Goal: Find specific page/section: Find specific page/section

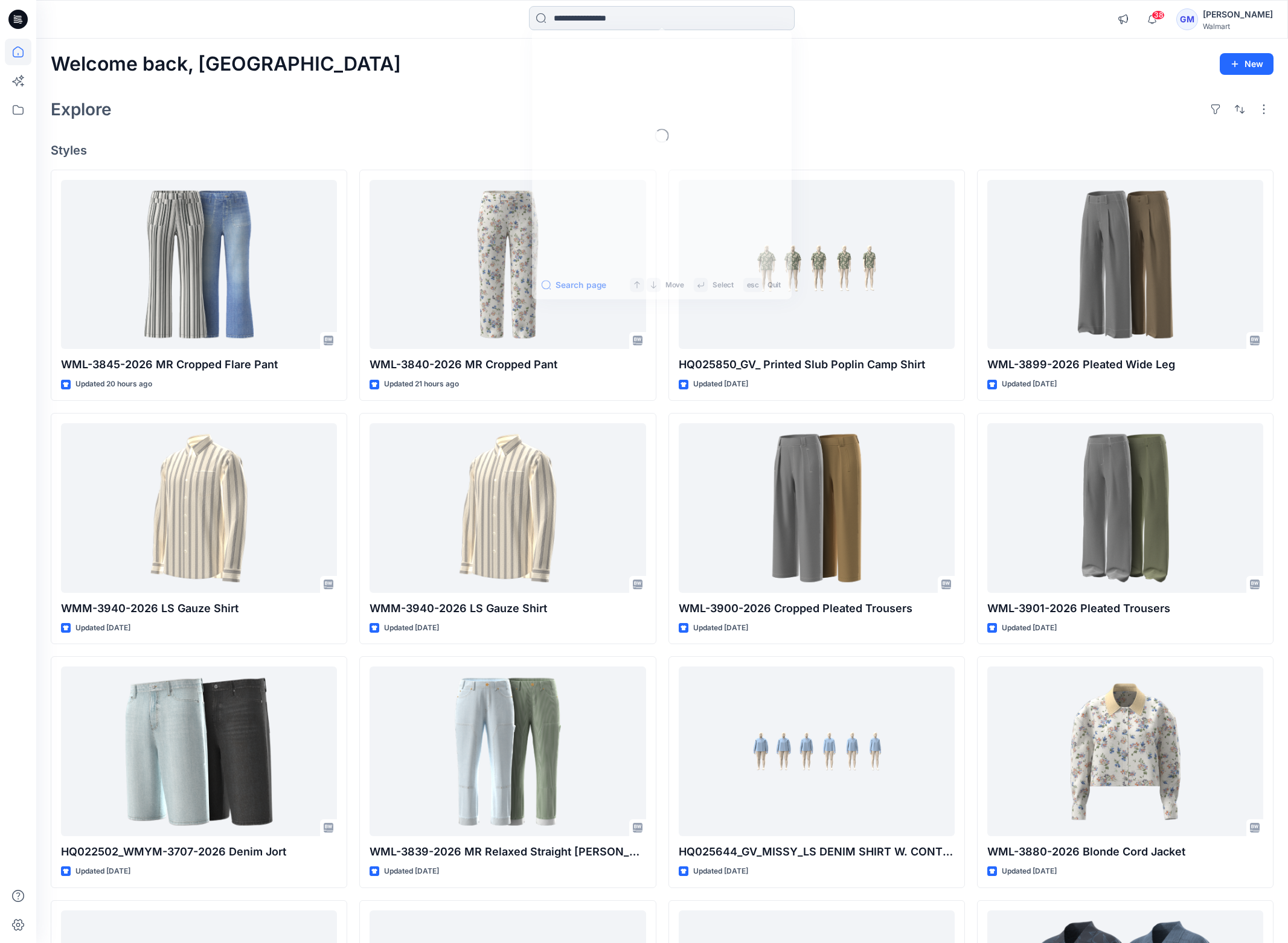
click at [597, 22] on input at bounding box center [662, 18] width 266 height 24
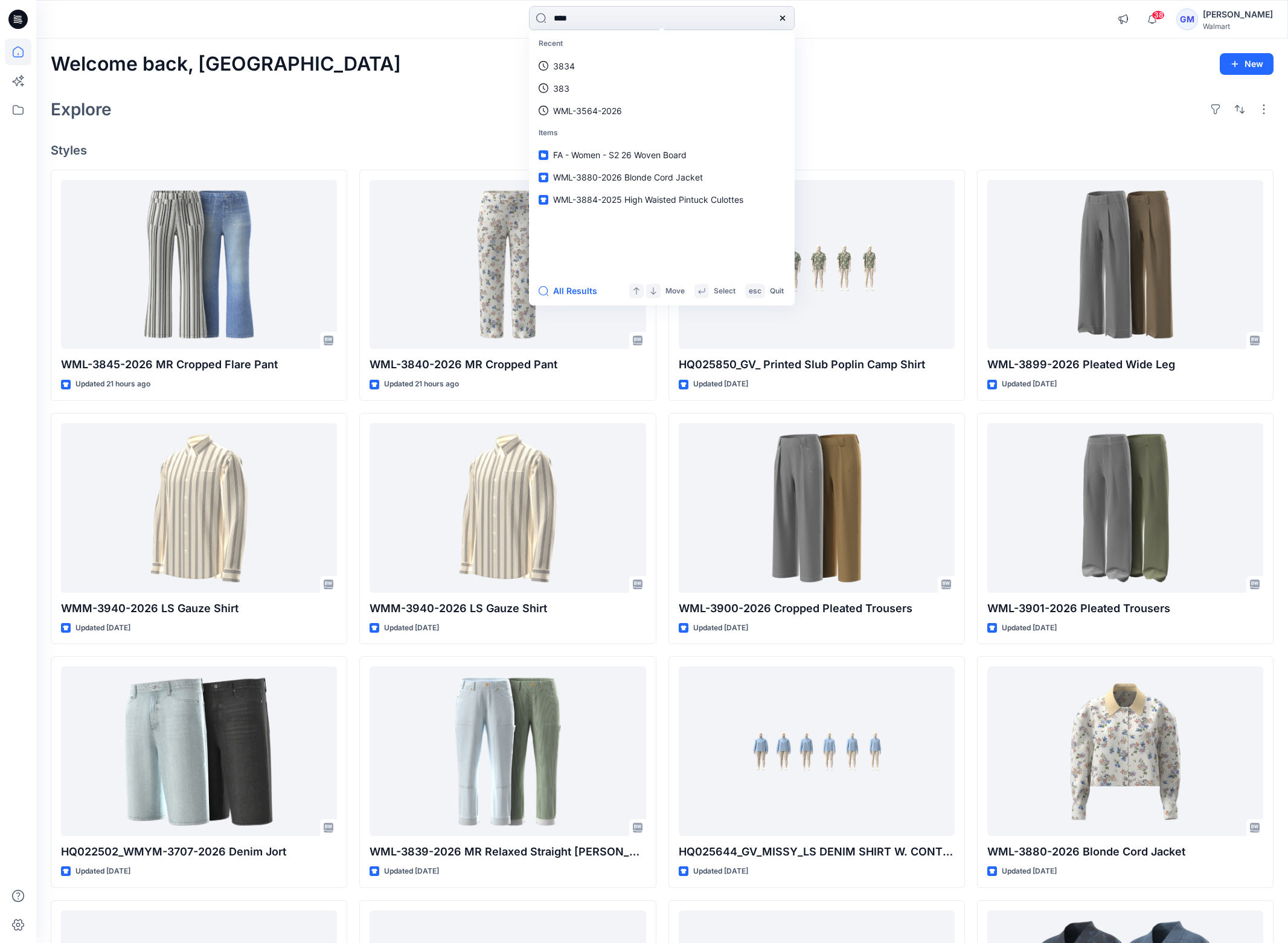
type input "****"
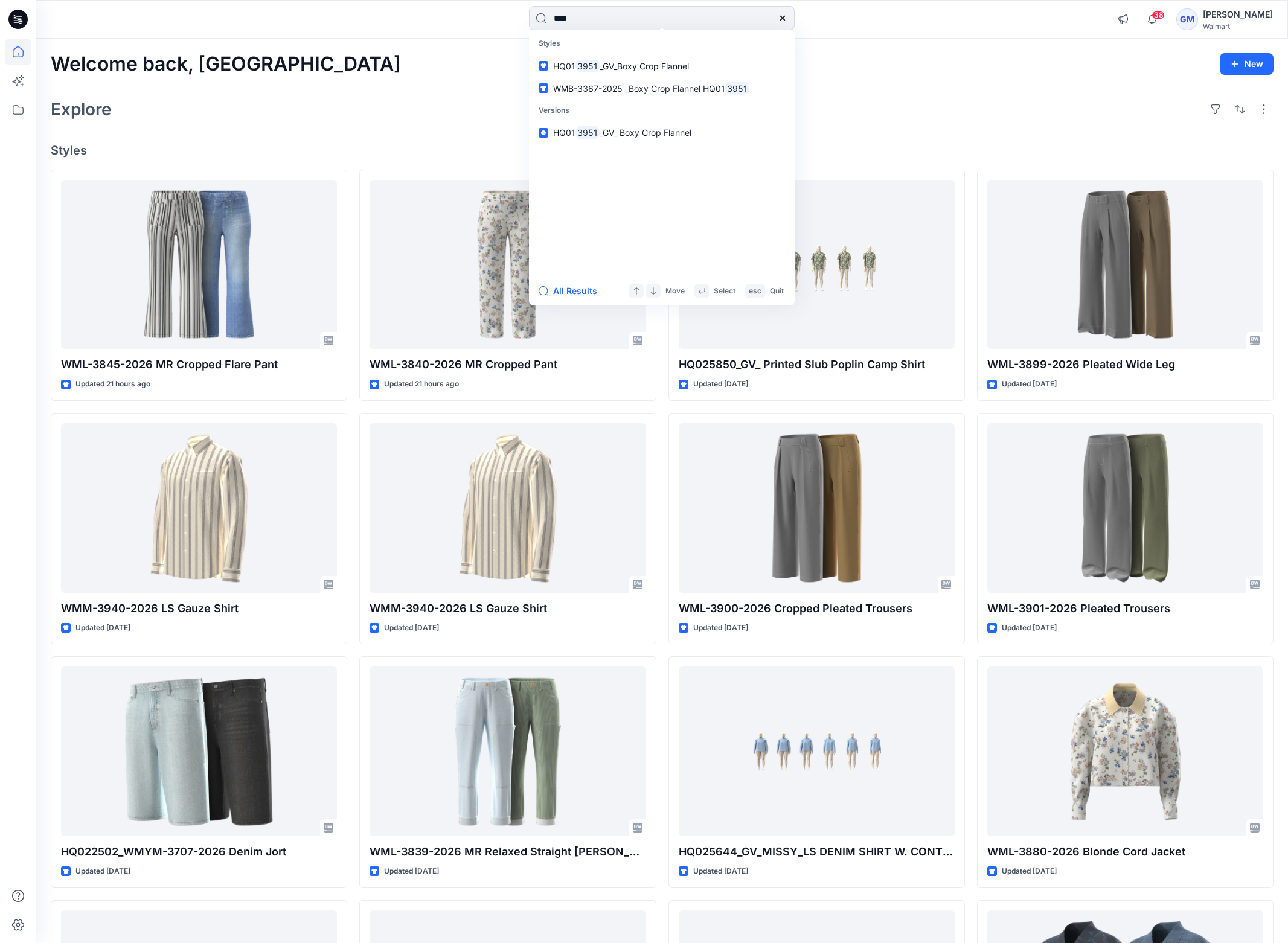
click at [877, 100] on div "Explore" at bounding box center [662, 109] width 1223 height 29
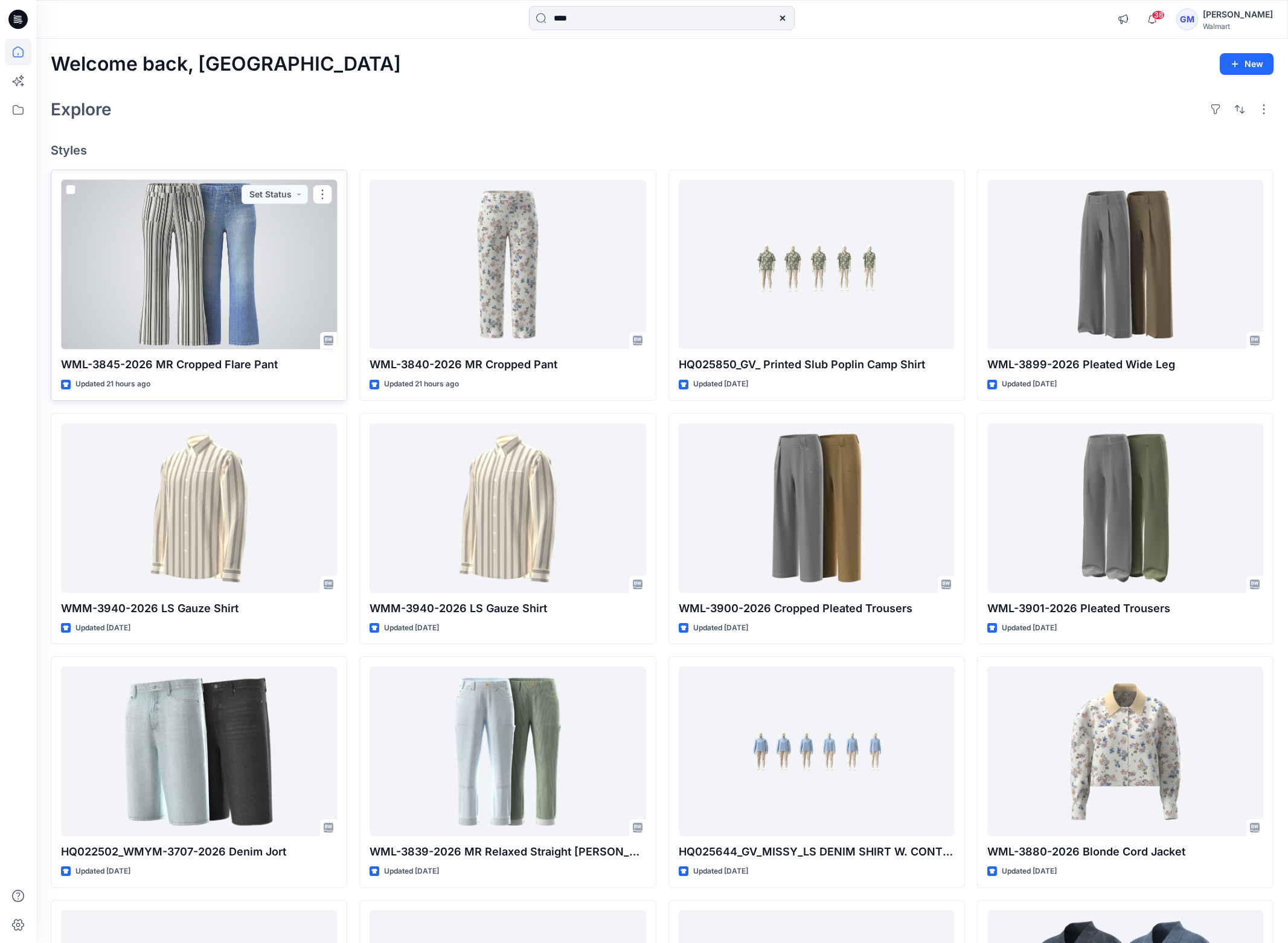
click at [250, 292] on div at bounding box center [199, 265] width 276 height 169
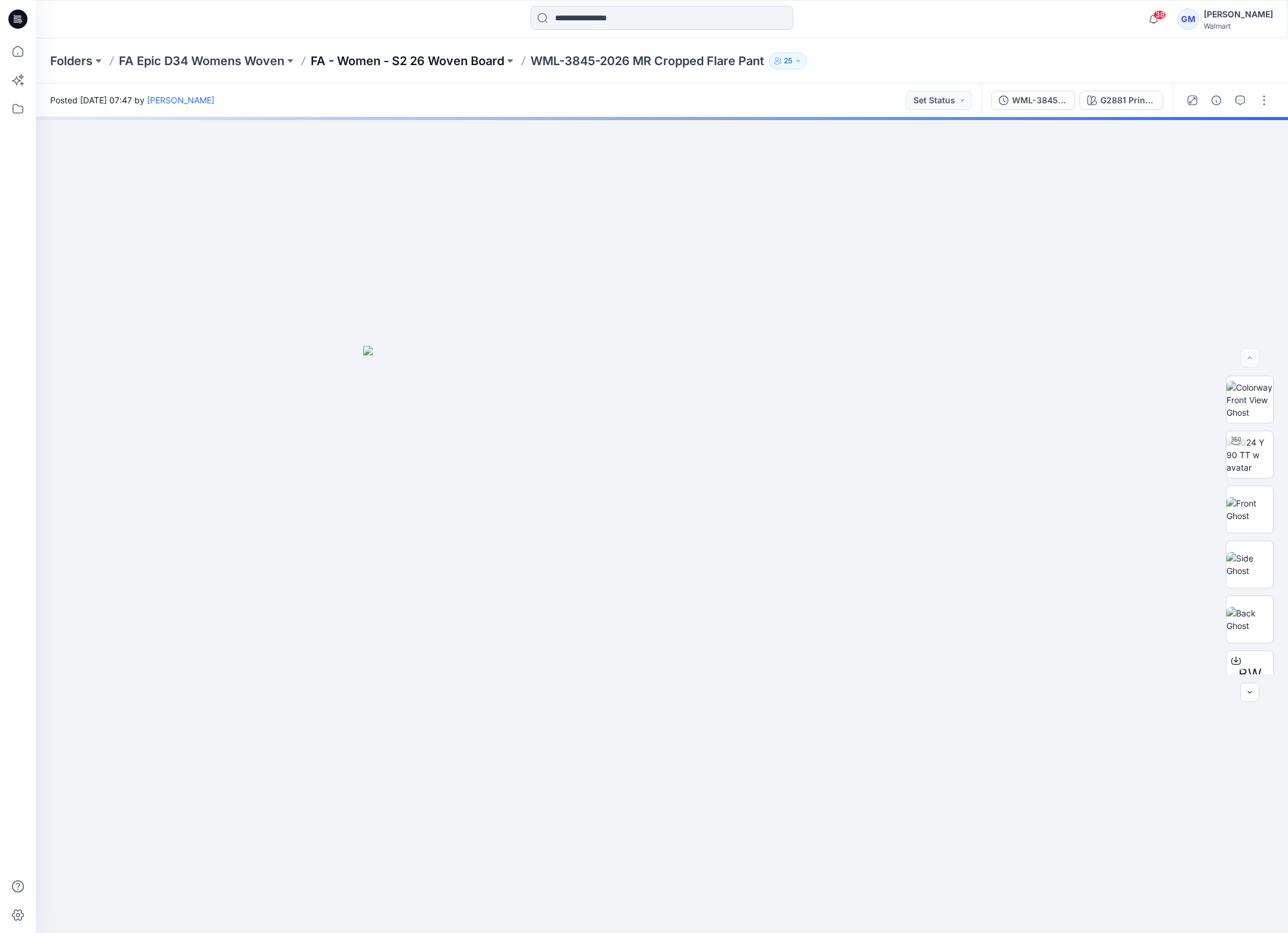
click at [380, 64] on p "FA - Women - S2 26 Woven Board" at bounding box center [408, 61] width 193 height 17
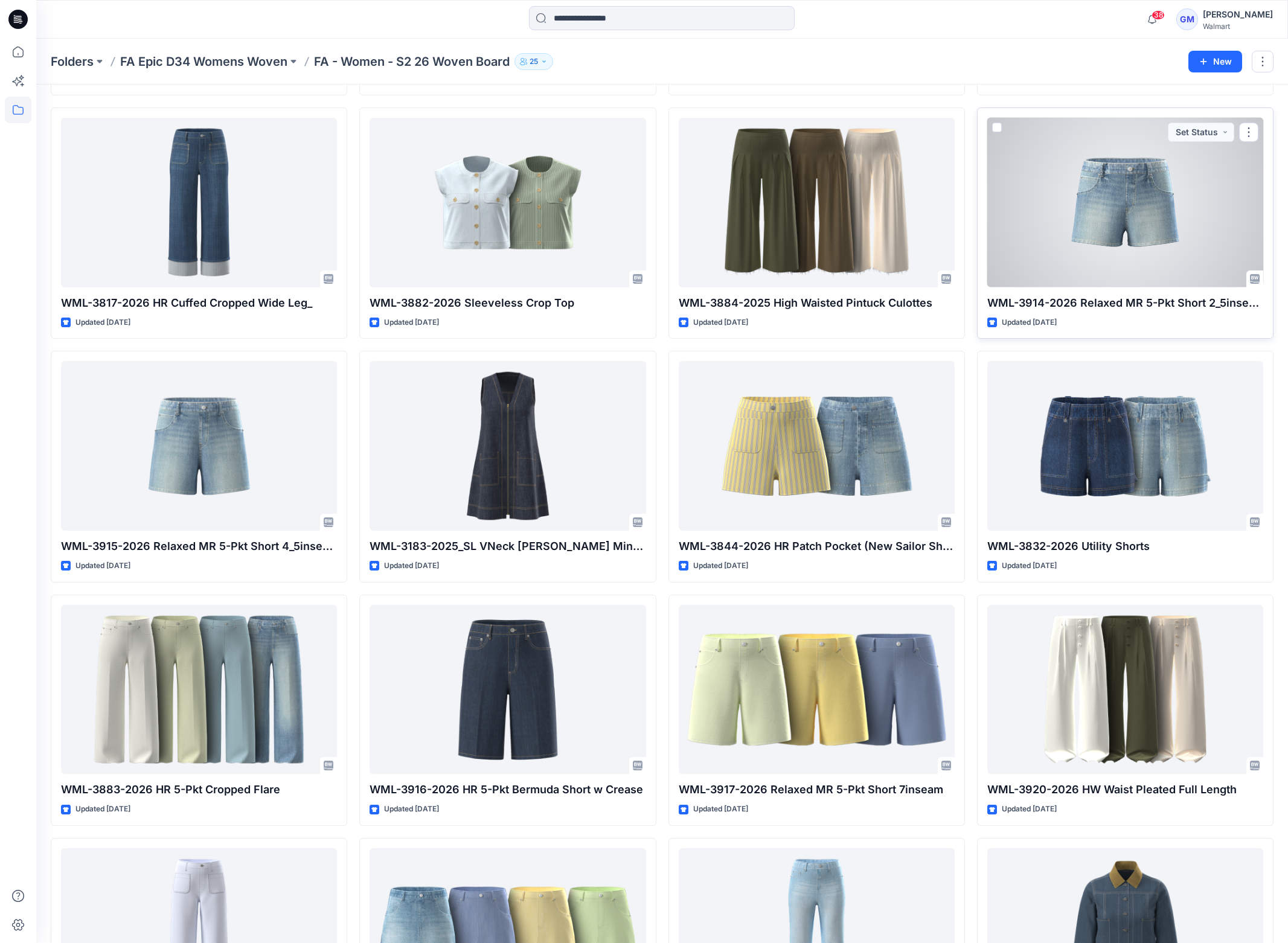
scroll to position [543, 0]
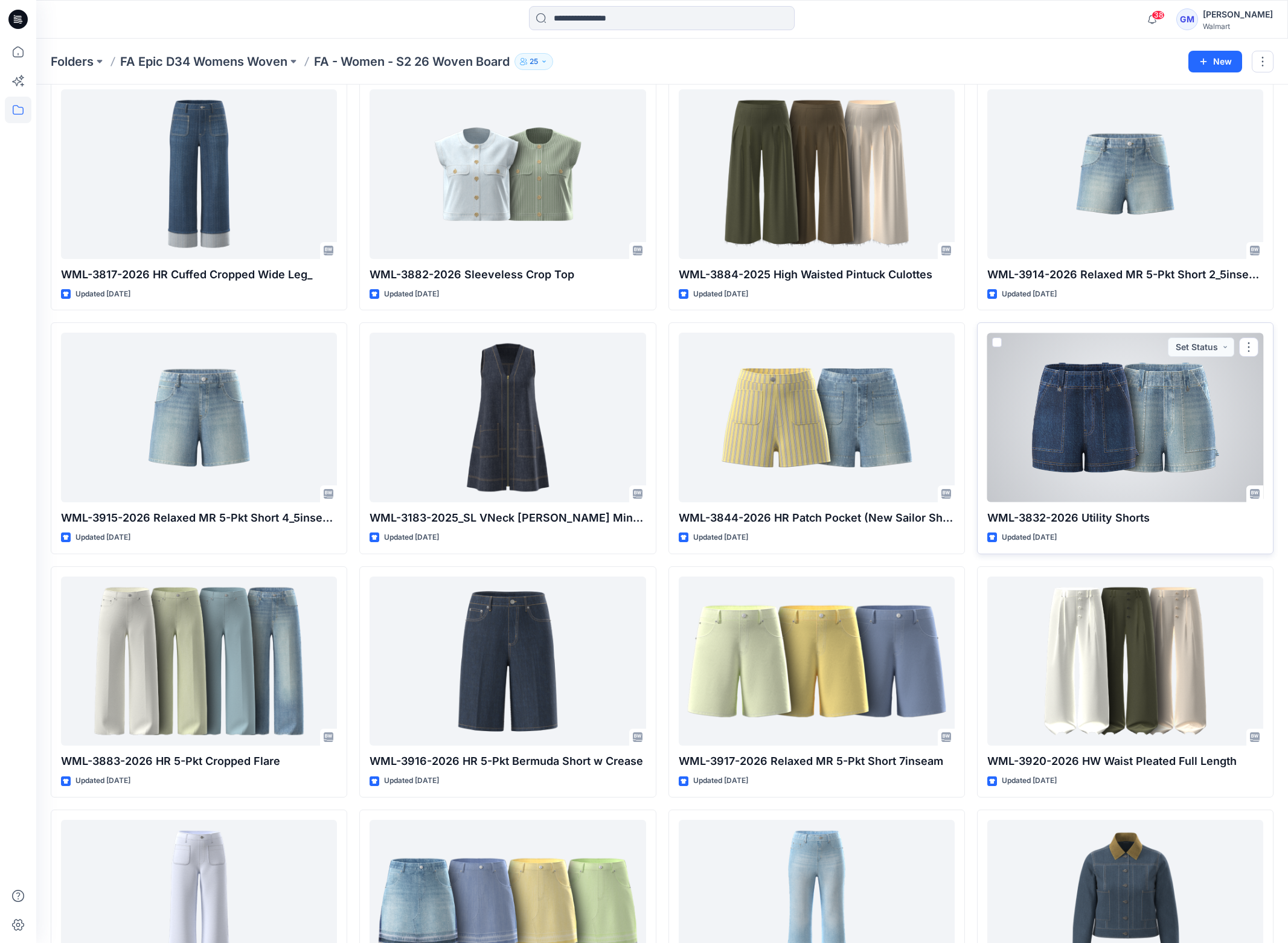
click at [1176, 458] on div at bounding box center [1125, 417] width 276 height 169
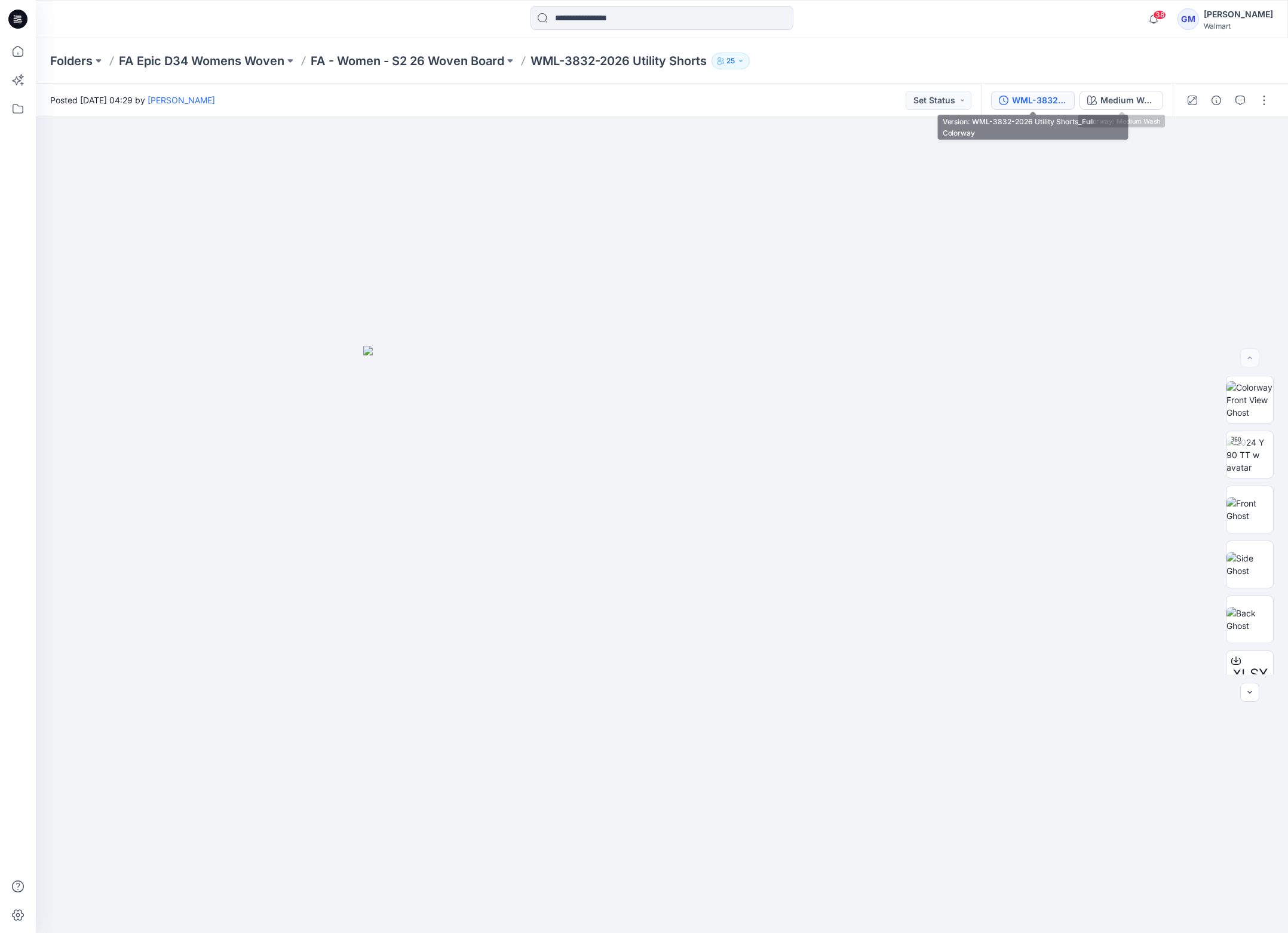
click at [1045, 98] on div "WML-3832-2026 Utility Shorts_Full Colorway" at bounding box center [1040, 100] width 55 height 13
